Goal: Communication & Community: Answer question/provide support

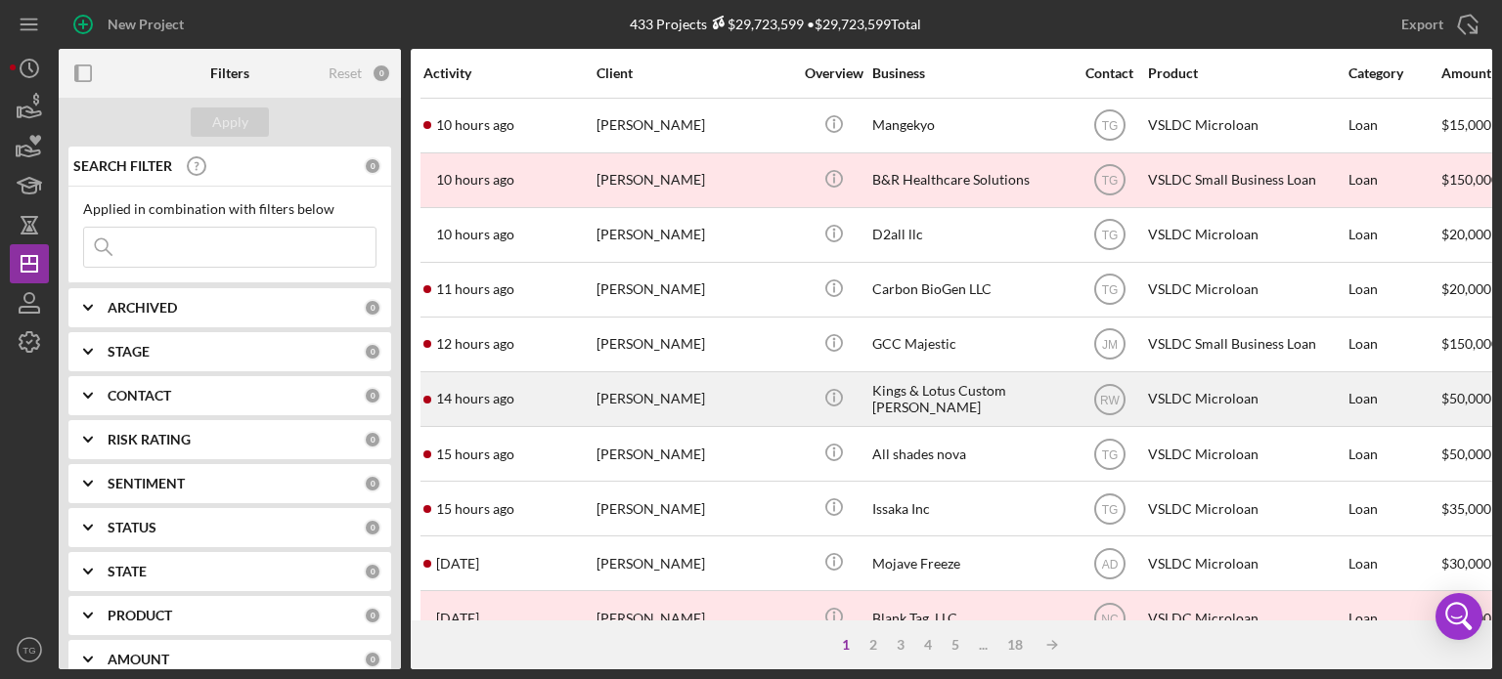
scroll to position [196, 0]
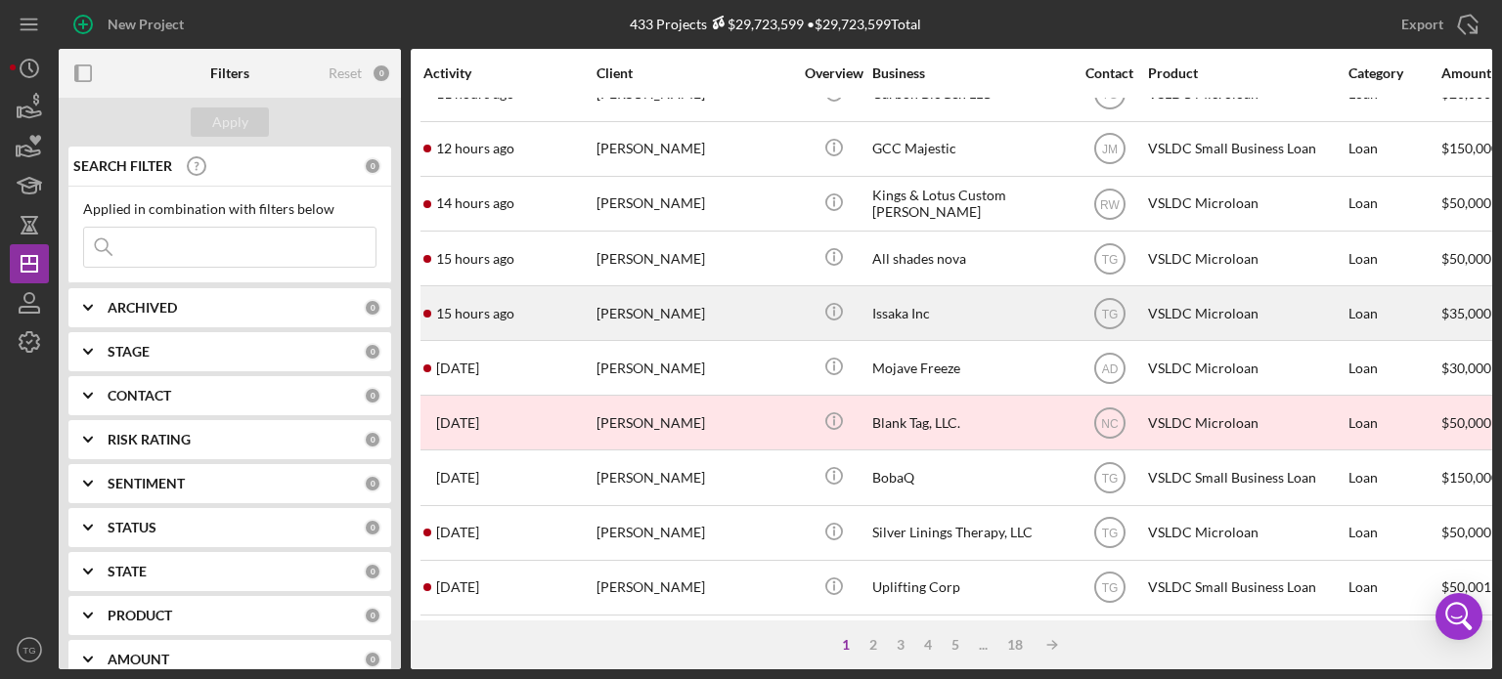
click at [648, 312] on div "[PERSON_NAME]" at bounding box center [694, 313] width 196 height 52
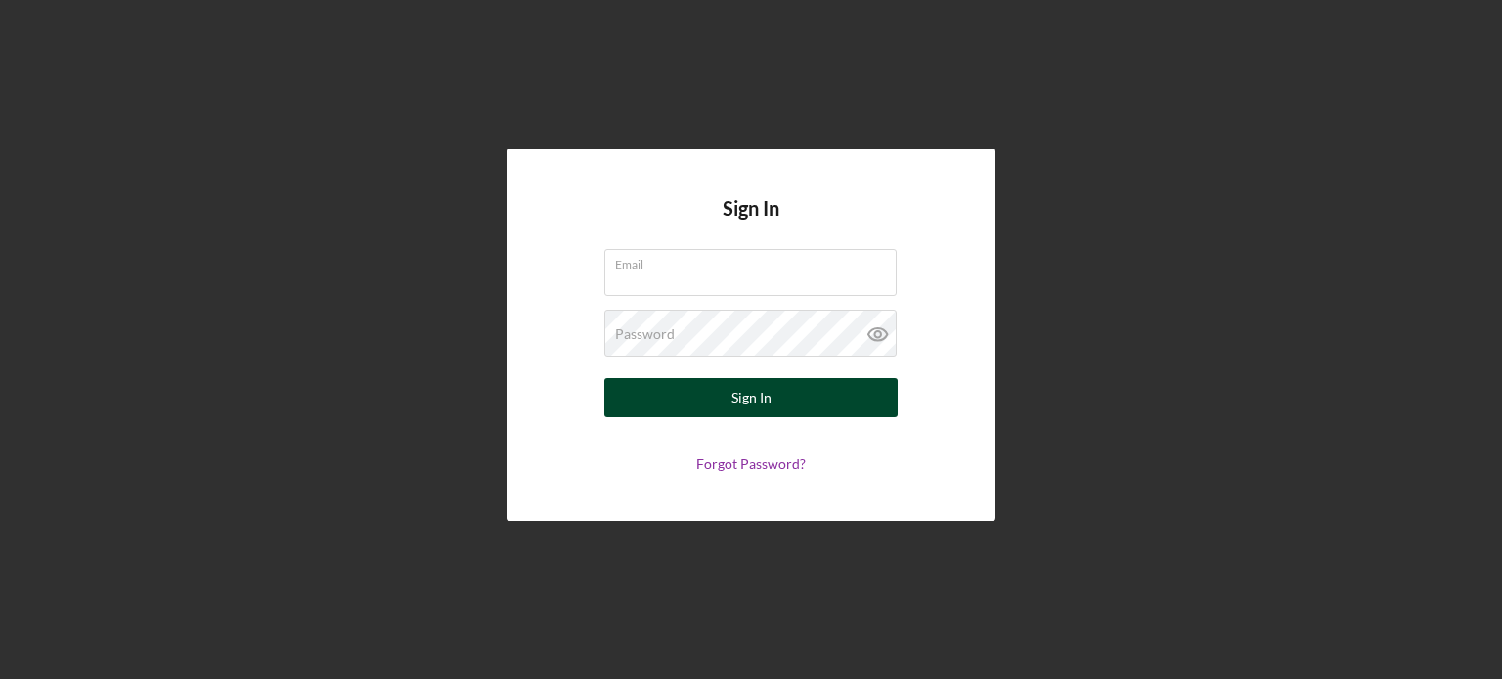
type input "[EMAIL_ADDRESS][DOMAIN_NAME]"
click at [748, 399] on div "Sign In" at bounding box center [751, 397] width 40 height 39
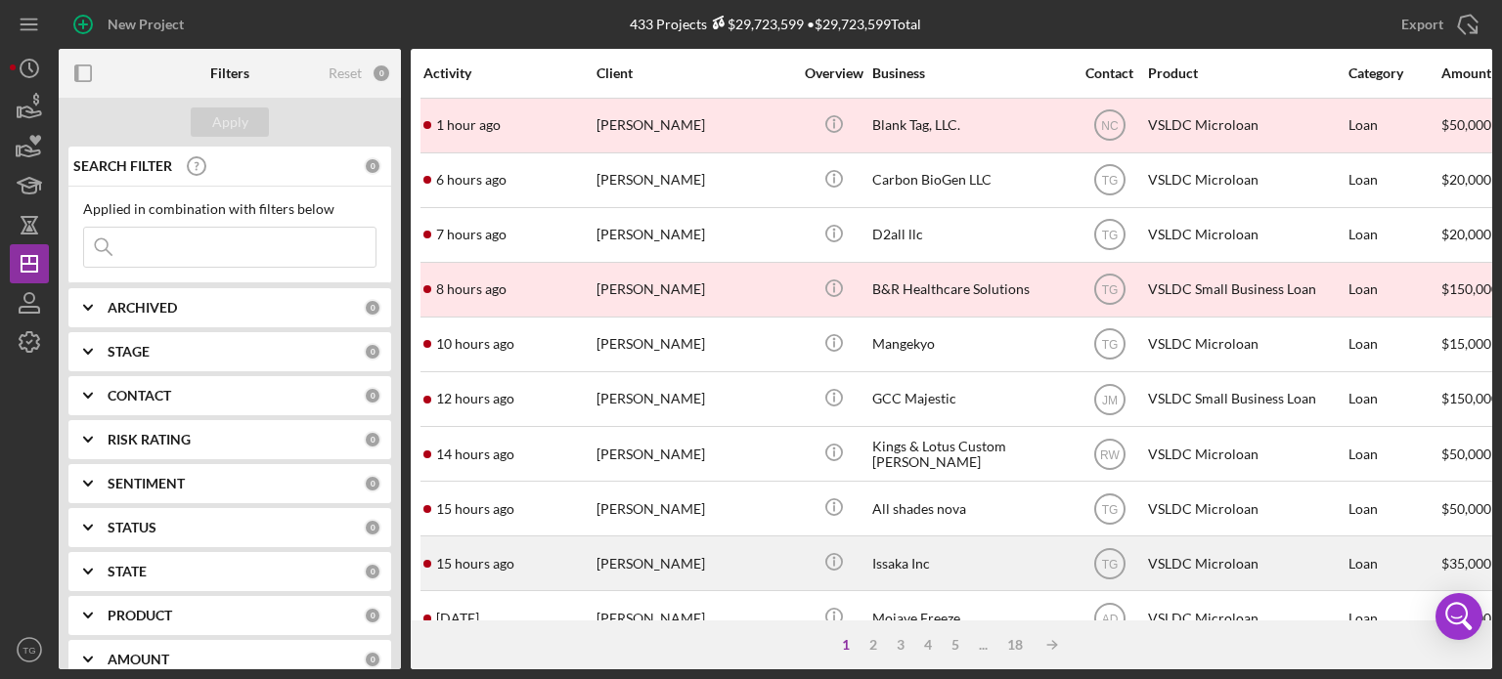
click at [652, 560] on div "[PERSON_NAME]" at bounding box center [694, 564] width 196 height 52
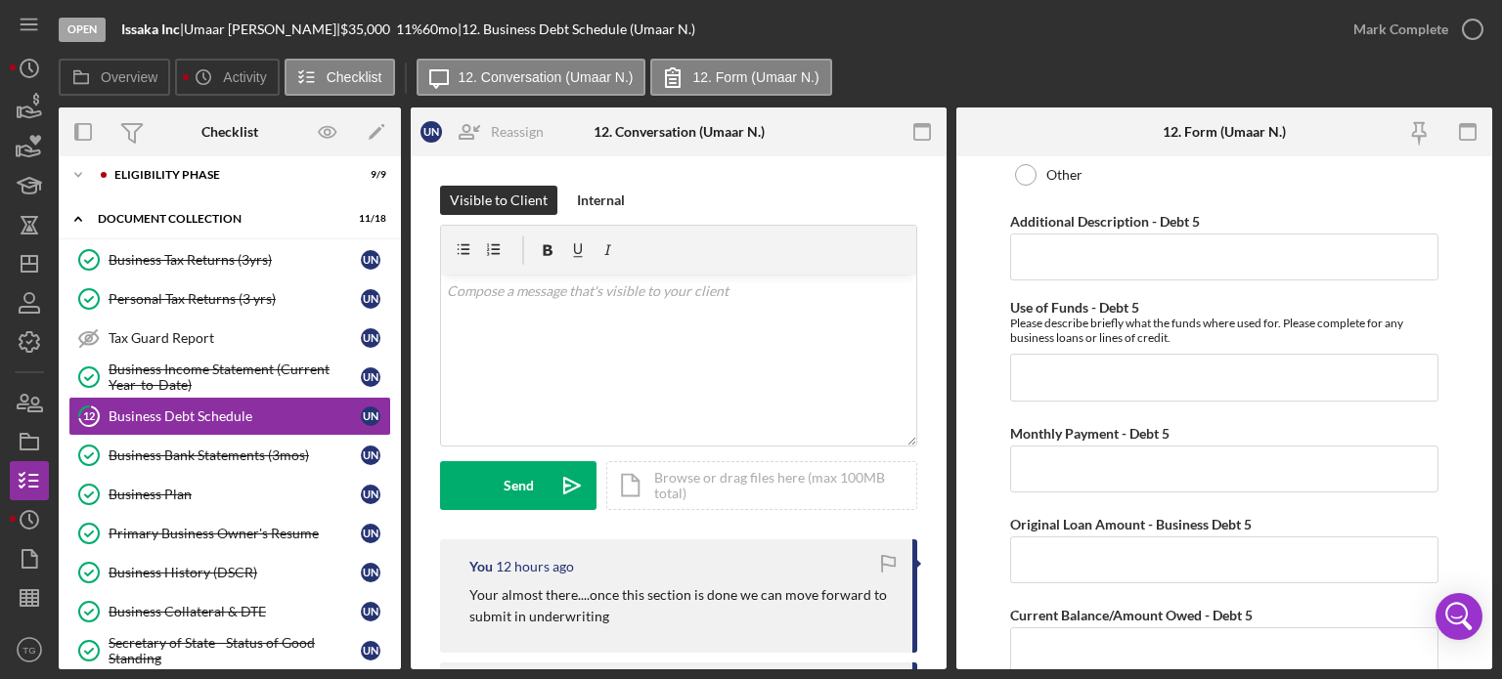
scroll to position [5066, 0]
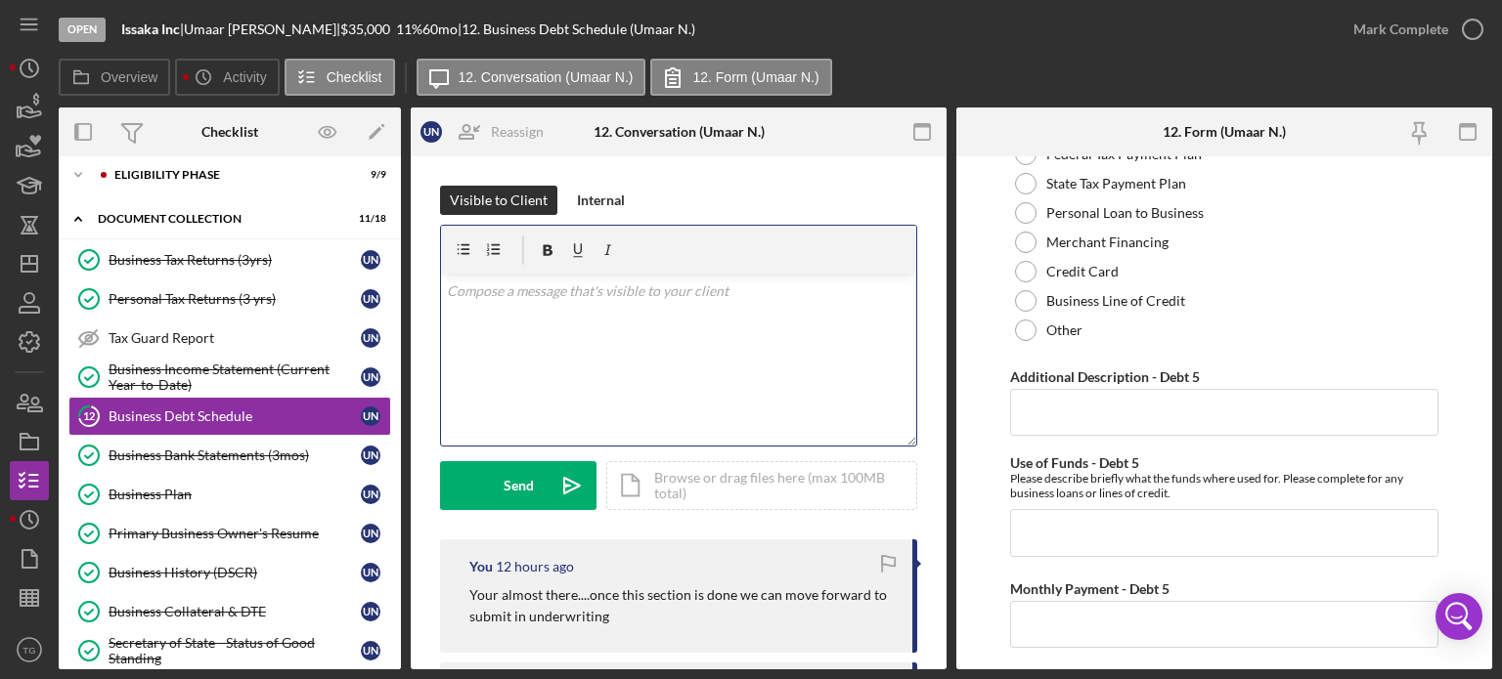
click at [497, 301] on p at bounding box center [679, 292] width 464 height 22
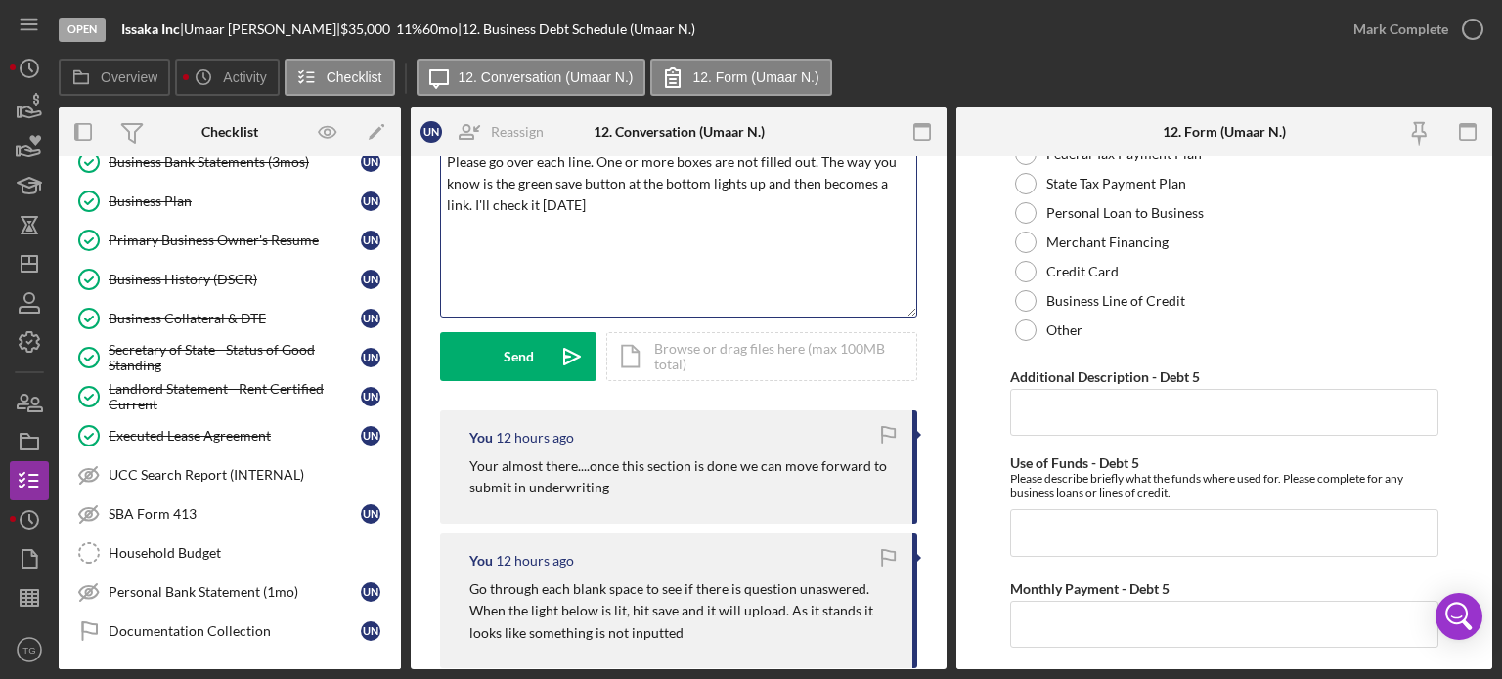
scroll to position [98, 0]
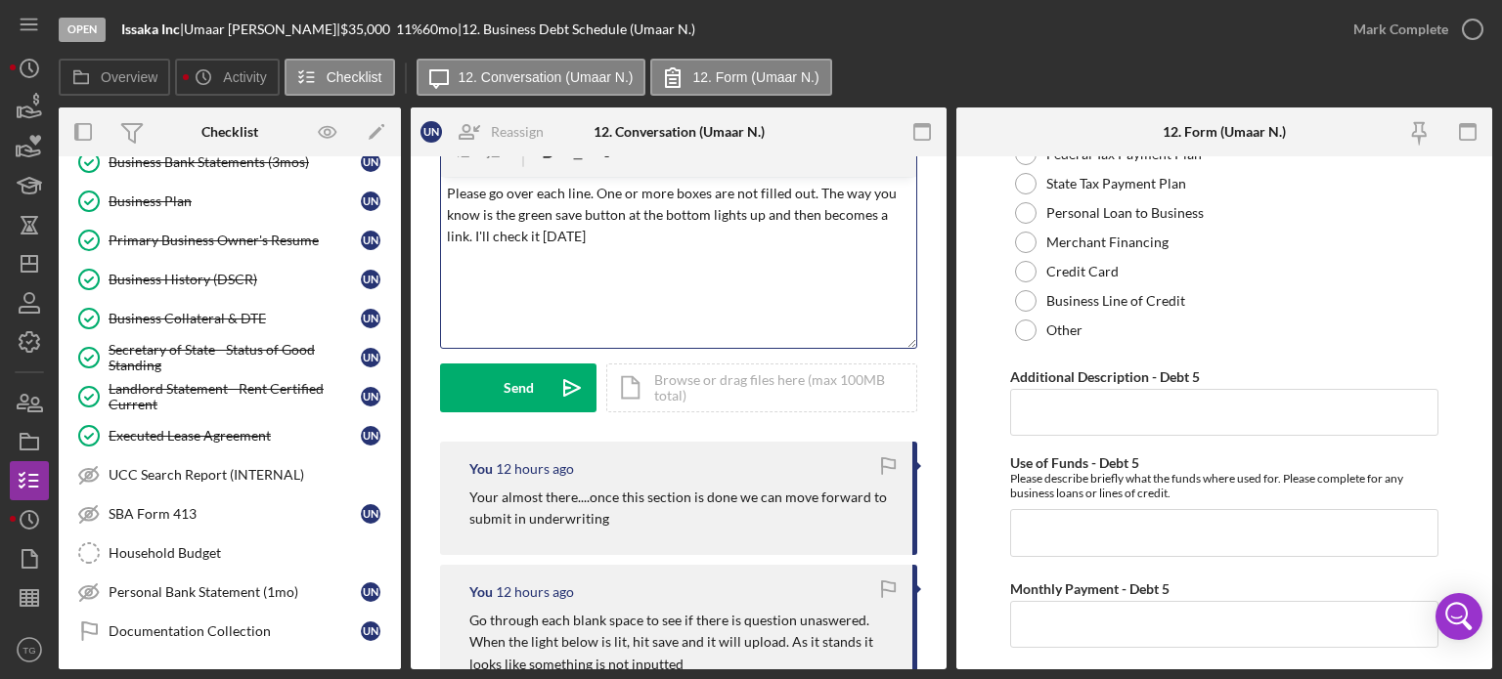
click at [711, 248] on div "v Color teal Color pink Remove color Add row above Add row below Add column bef…" at bounding box center [678, 262] width 475 height 171
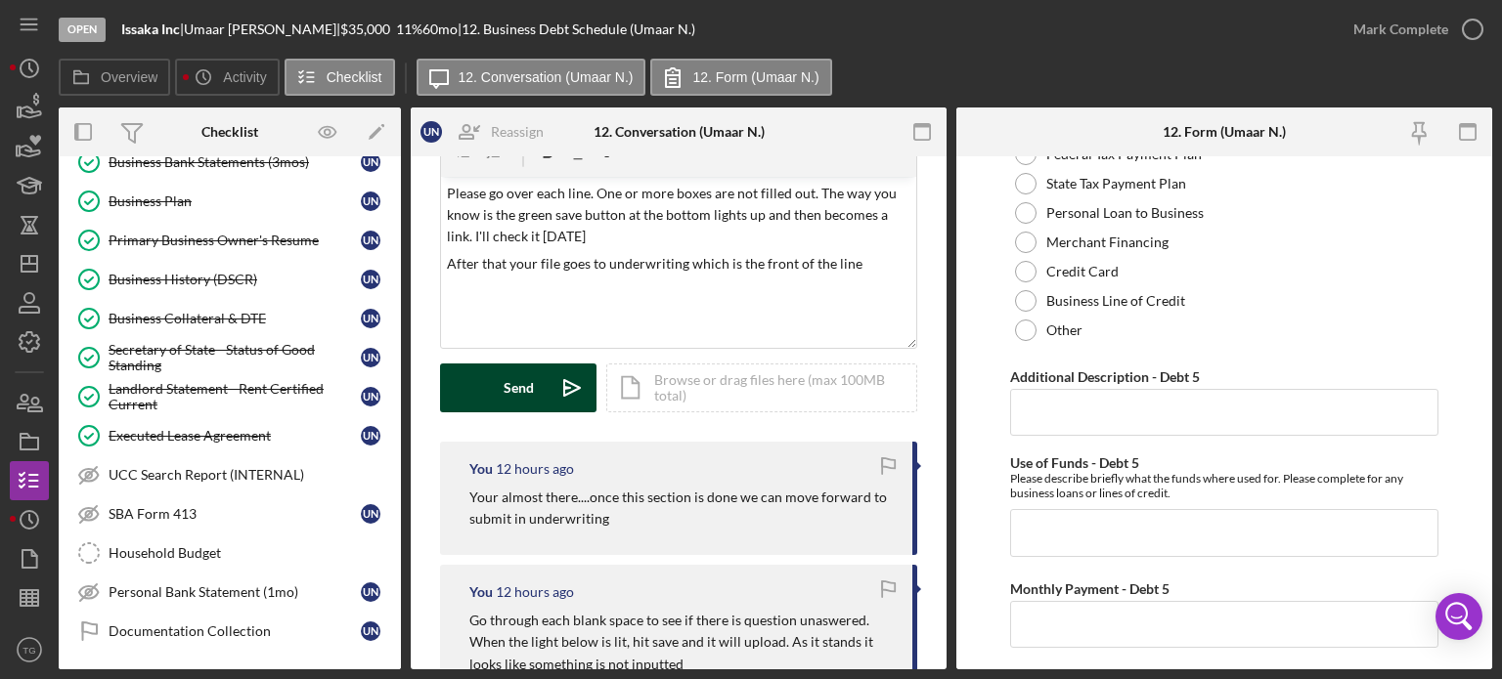
click at [501, 383] on button "Send Icon/icon-invite-send" at bounding box center [518, 388] width 156 height 49
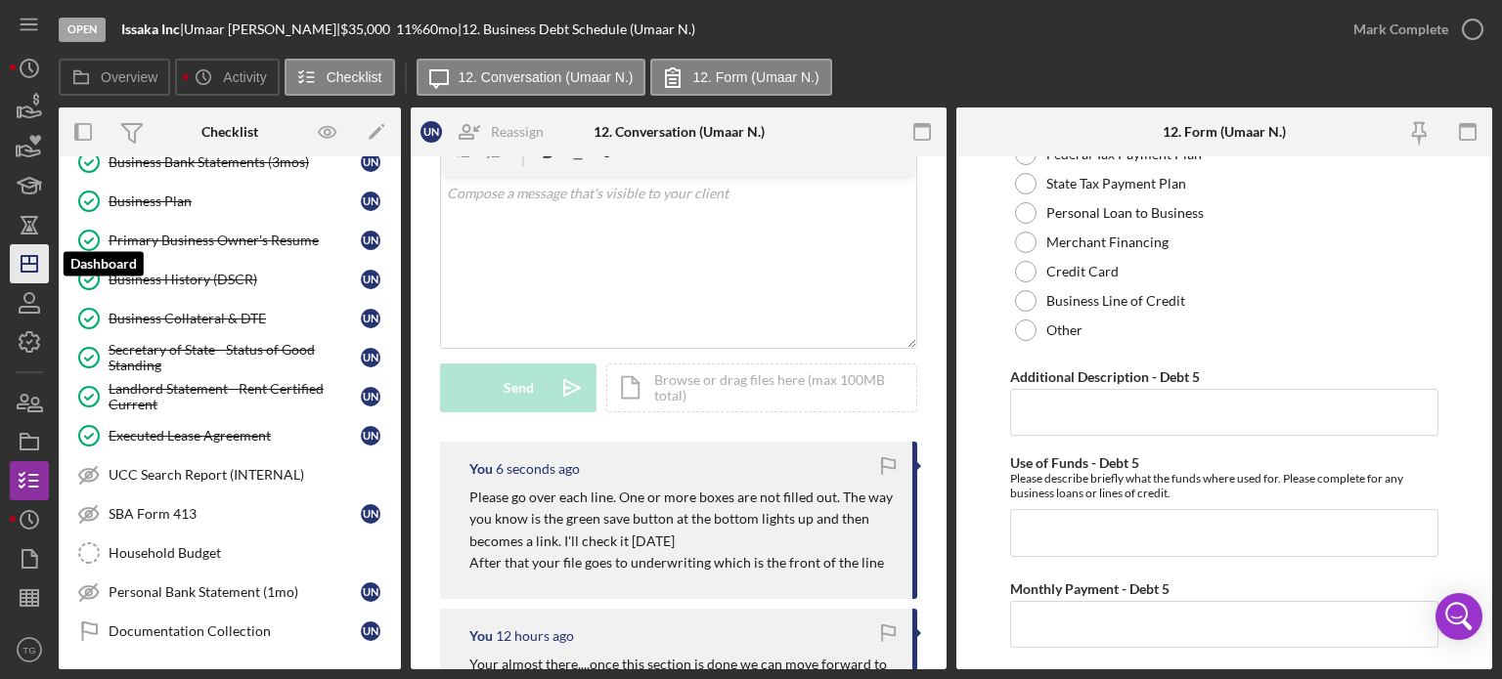
click at [35, 260] on icon "Icon/Dashboard" at bounding box center [29, 264] width 49 height 49
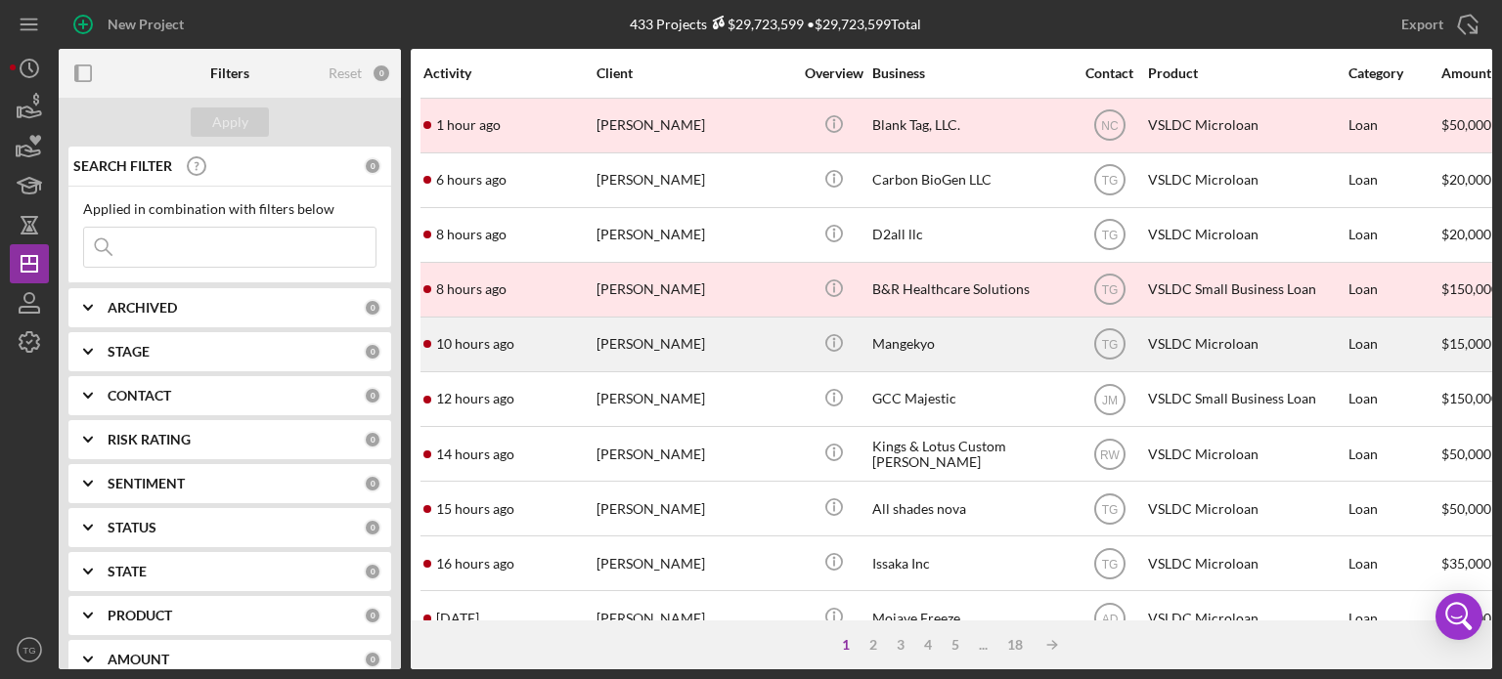
click at [711, 352] on div "[PERSON_NAME]" at bounding box center [694, 345] width 196 height 52
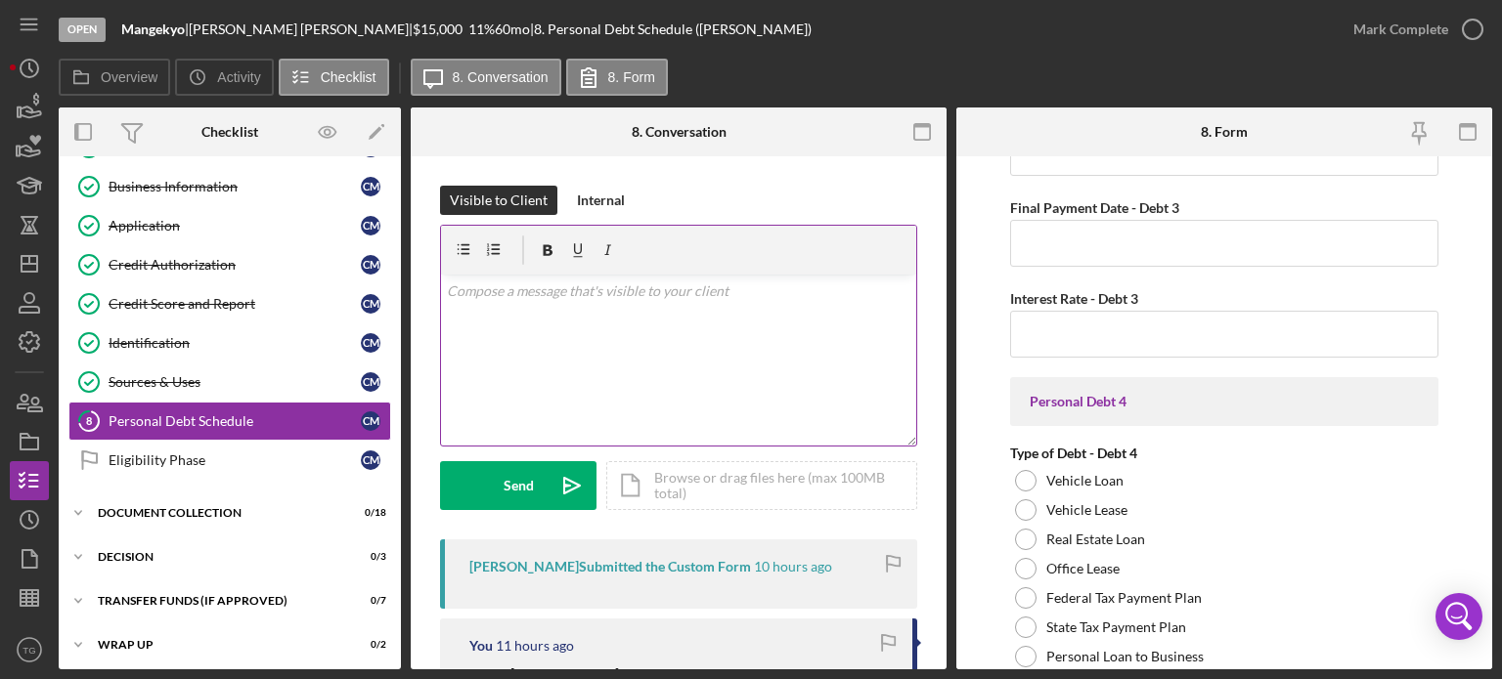
click at [526, 304] on div "v Color teal Color pink Remove color Add row above Add row below Add column bef…" at bounding box center [678, 360] width 475 height 171
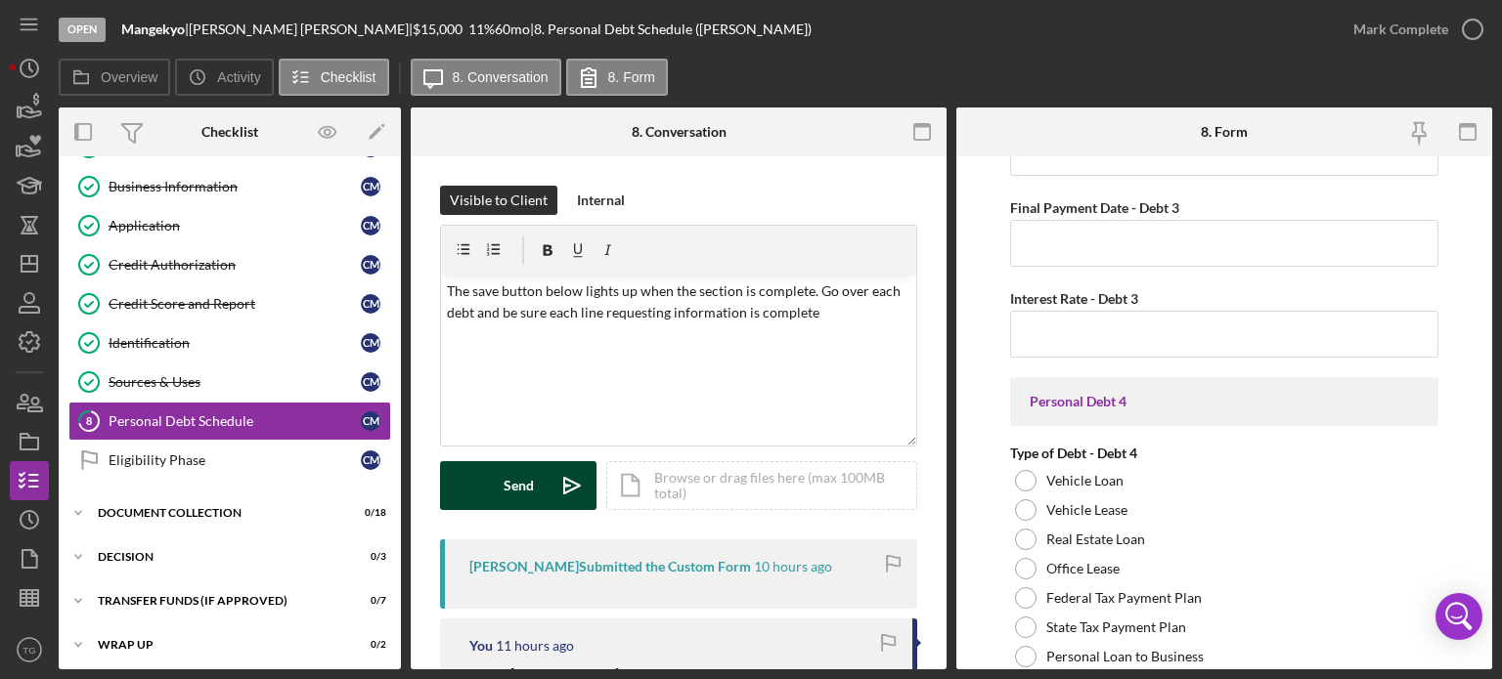
click at [500, 484] on button "Send Icon/icon-invite-send" at bounding box center [518, 485] width 156 height 49
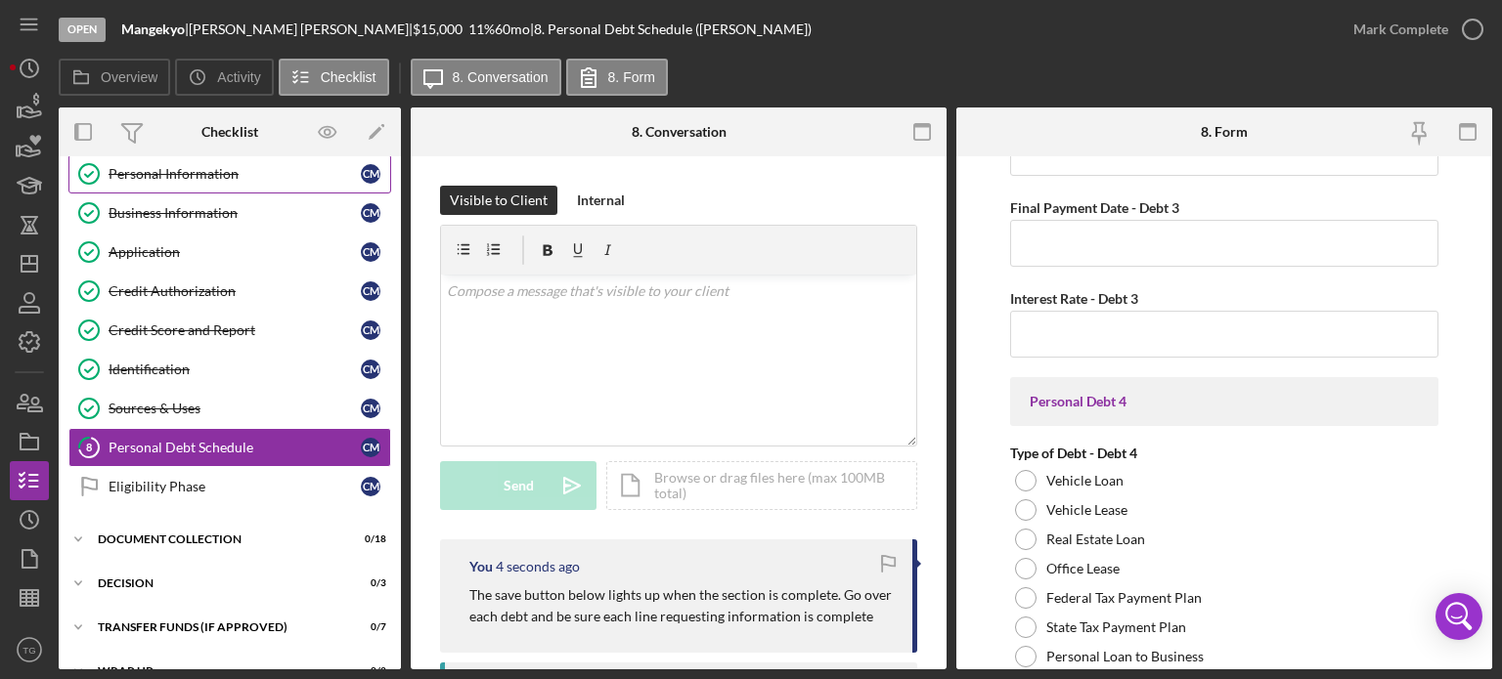
scroll to position [79, 0]
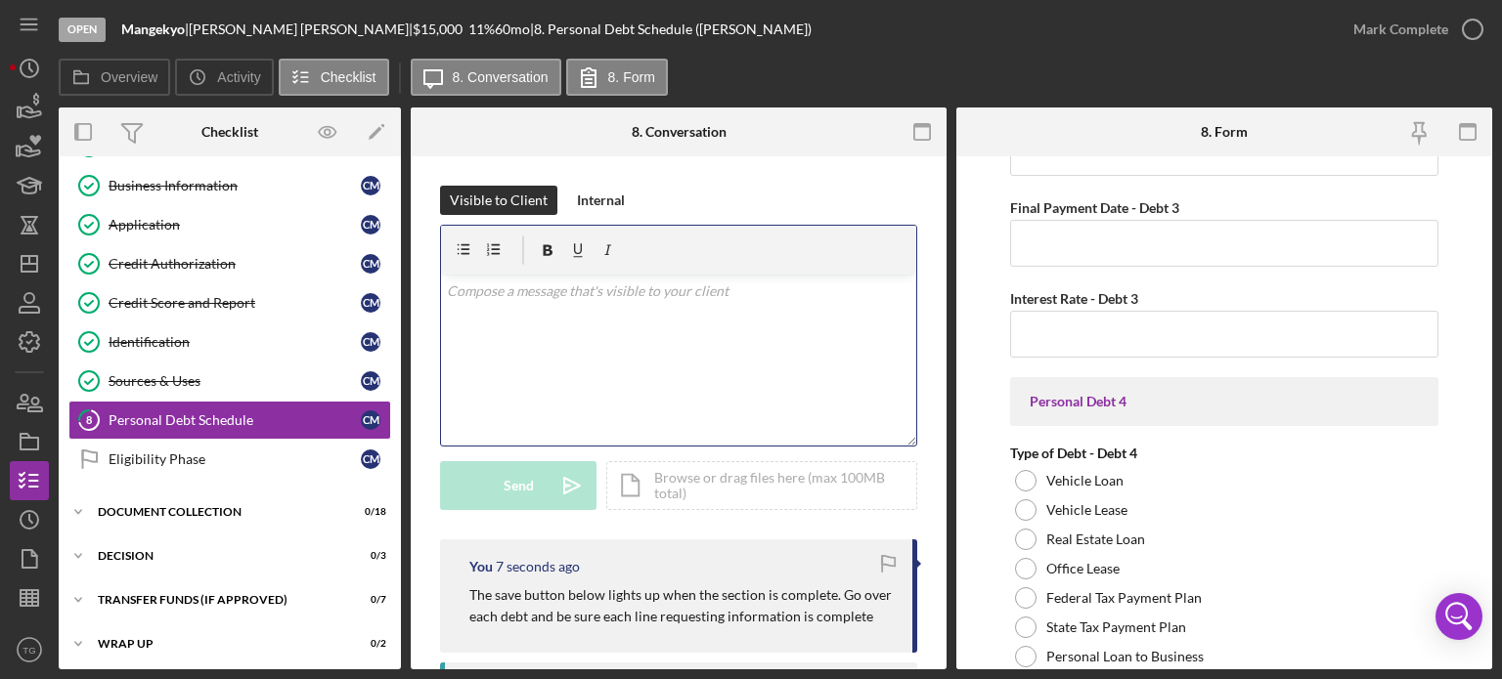
click at [486, 307] on div "v Color teal Color pink Remove color Add row above Add row below Add column bef…" at bounding box center [678, 360] width 475 height 171
click at [486, 306] on div "v Color teal Color pink Remove color Add row above Add row below Add column bef…" at bounding box center [678, 360] width 475 height 171
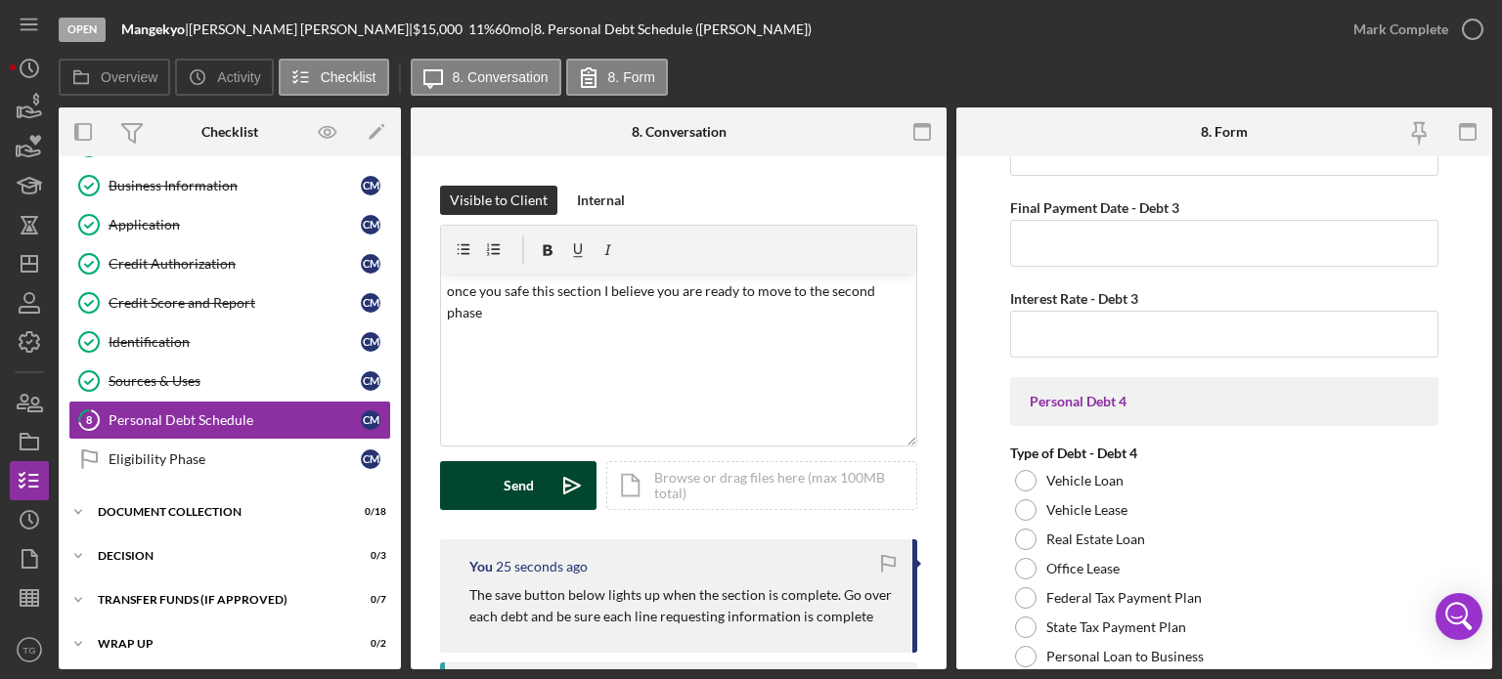
click at [505, 472] on div "Send" at bounding box center [518, 485] width 30 height 49
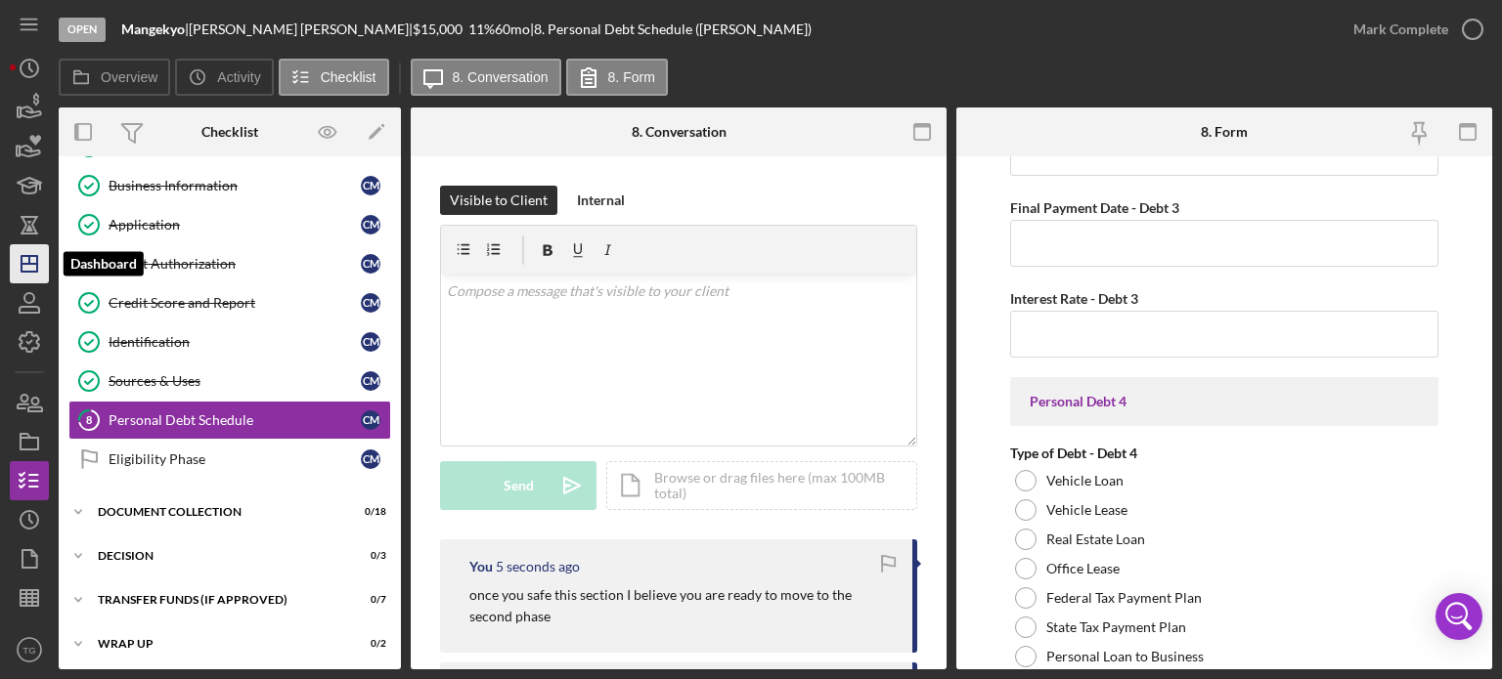
click at [35, 268] on icon "Icon/Dashboard" at bounding box center [29, 264] width 49 height 49
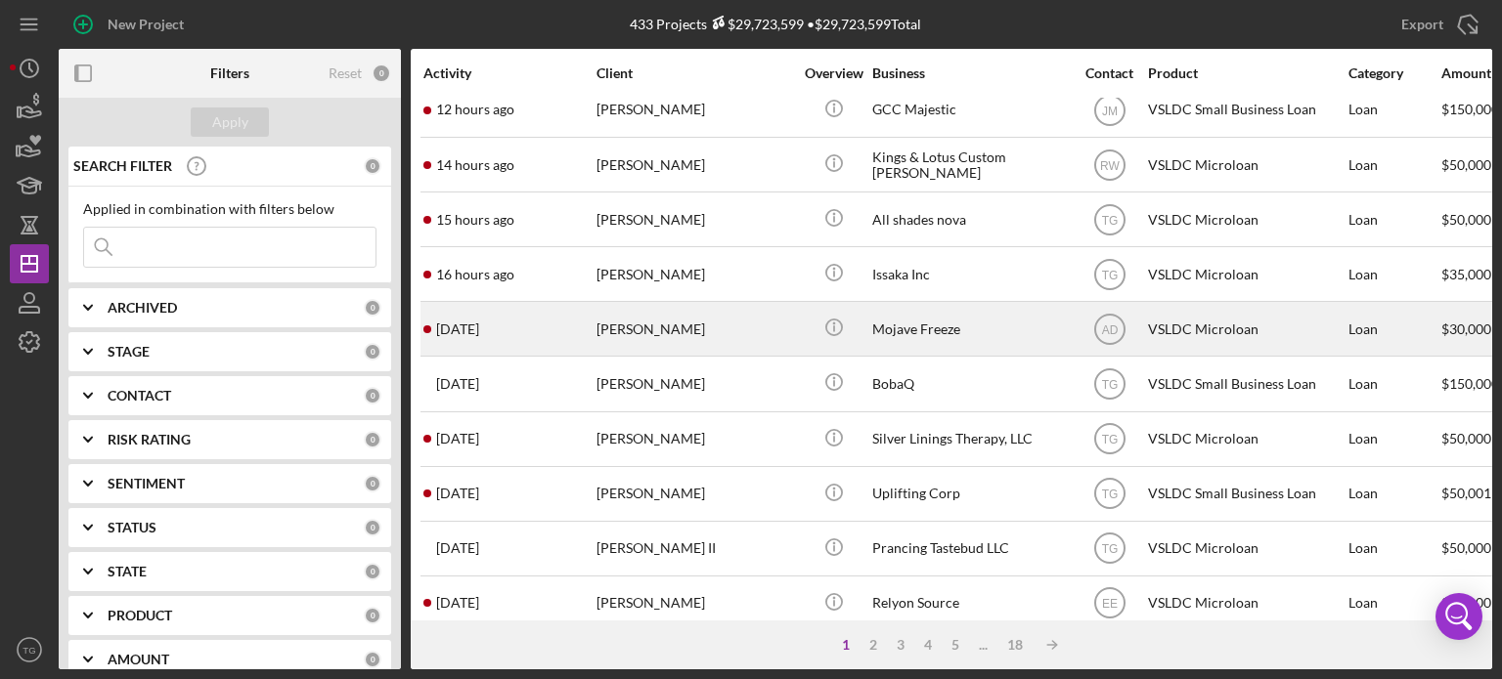
scroll to position [293, 0]
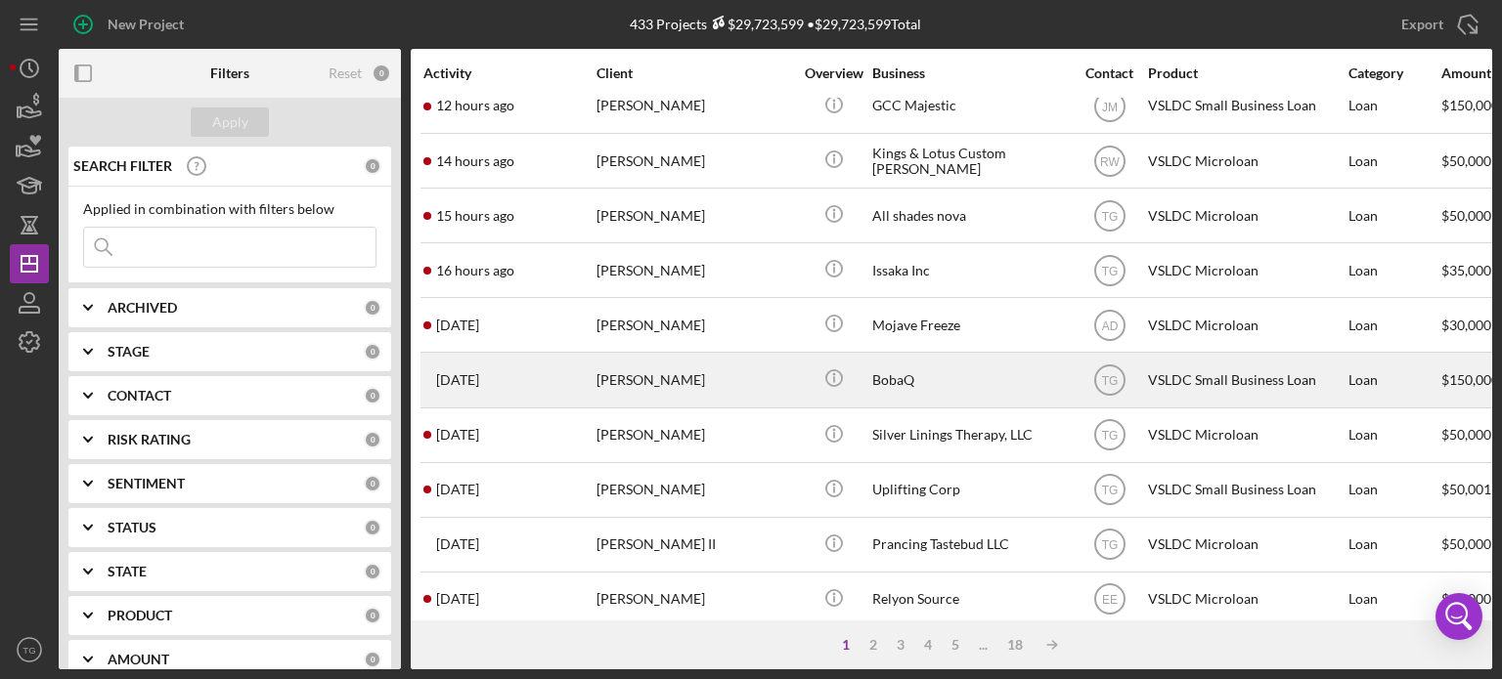
click at [610, 372] on div "[PERSON_NAME]" at bounding box center [694, 380] width 196 height 52
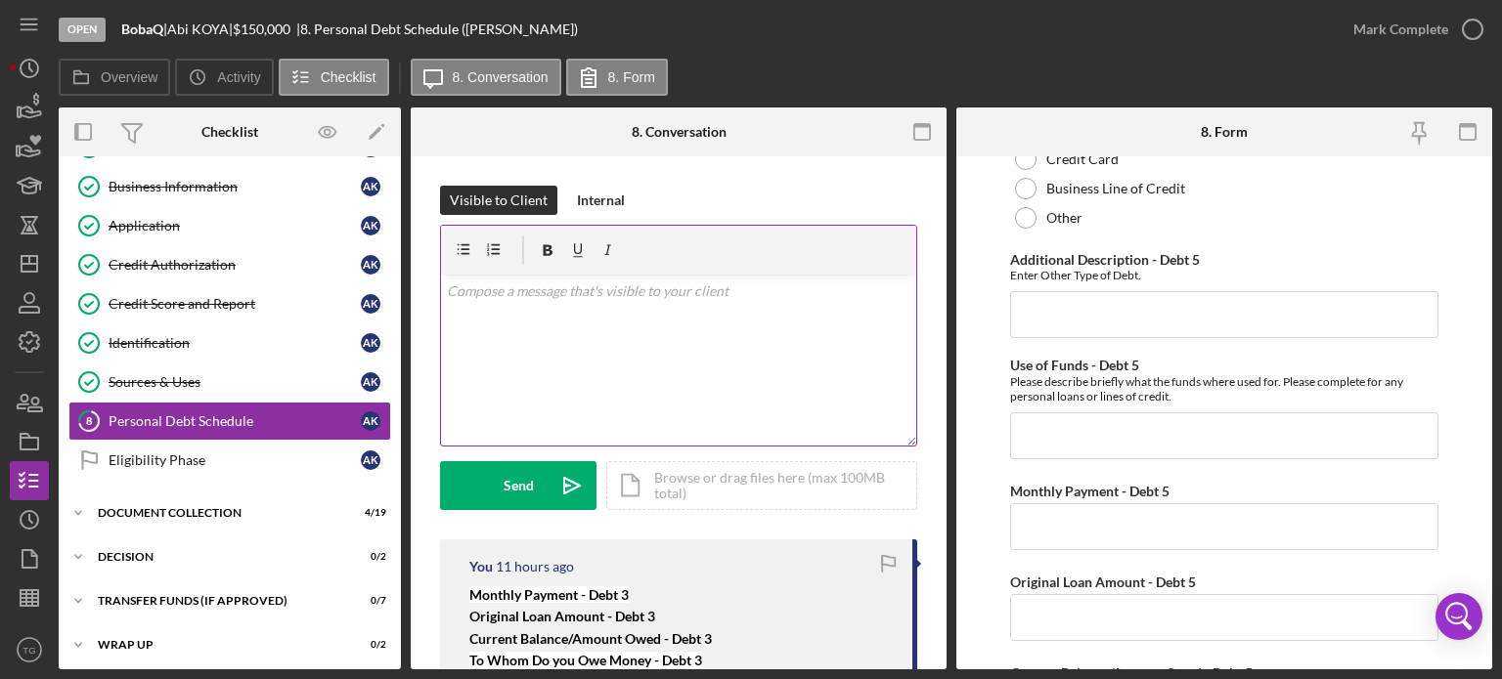
click at [622, 296] on p at bounding box center [679, 292] width 464 height 22
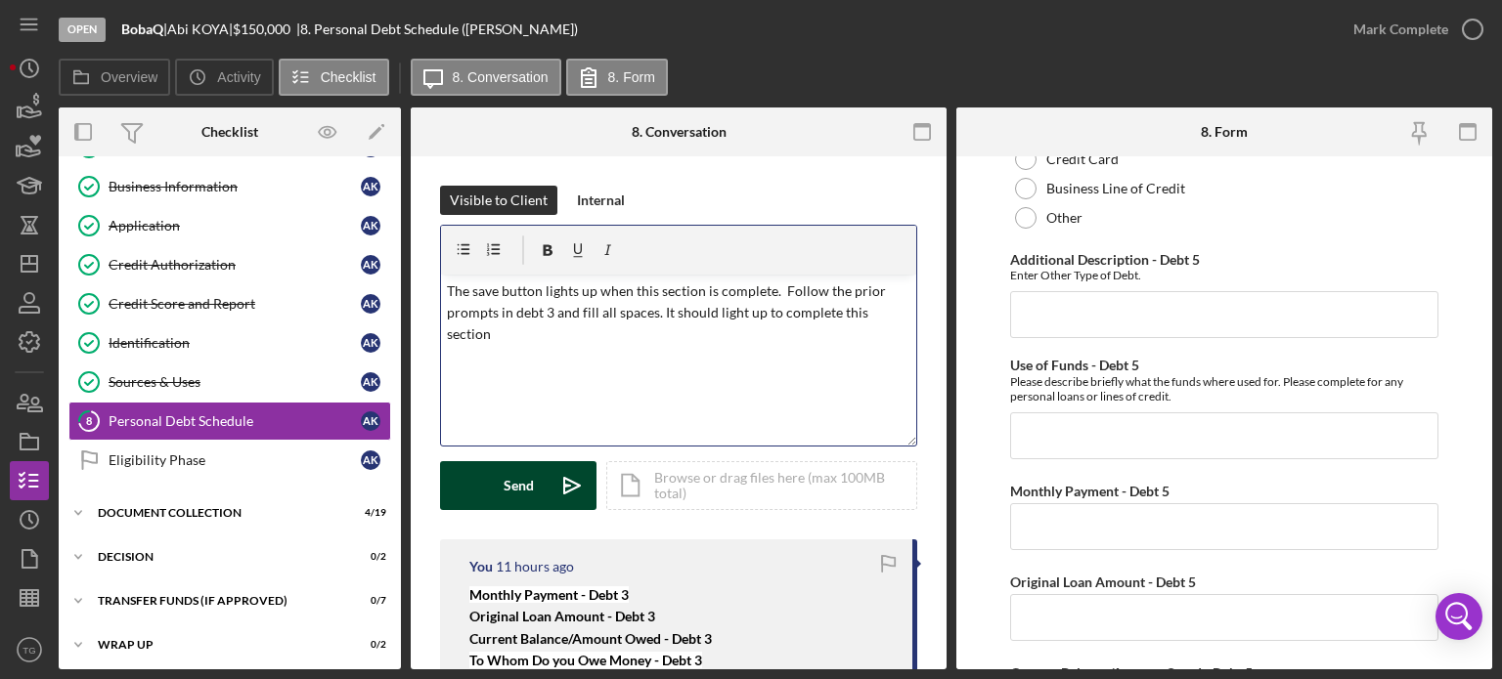
click at [527, 497] on div "Send" at bounding box center [518, 485] width 30 height 49
